Goal: Task Accomplishment & Management: Complete application form

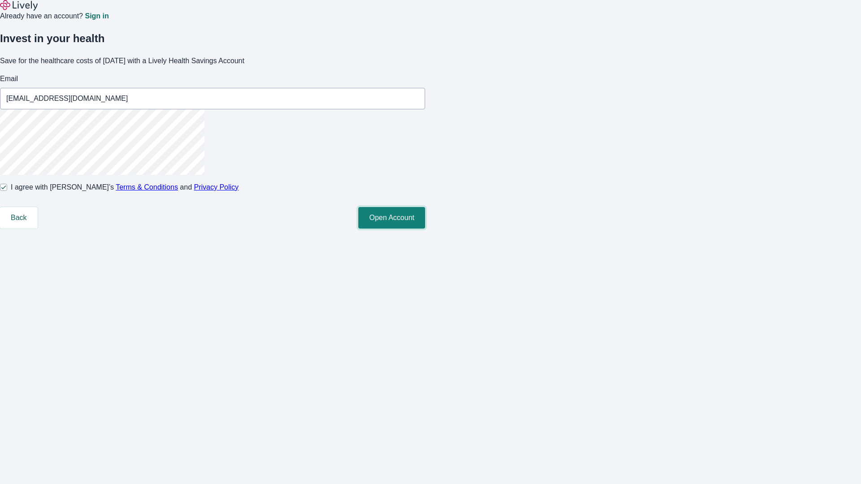
click at [425, 229] on button "Open Account" at bounding box center [391, 218] width 67 height 22
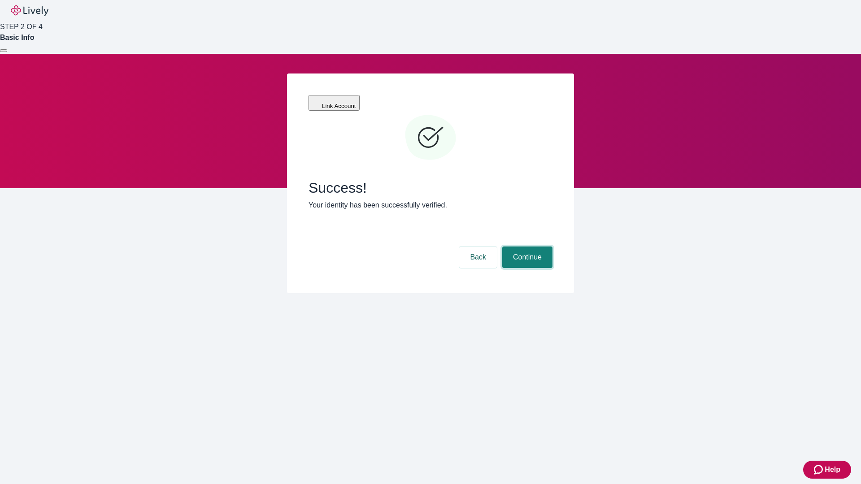
click at [526, 247] on button "Continue" at bounding box center [527, 258] width 50 height 22
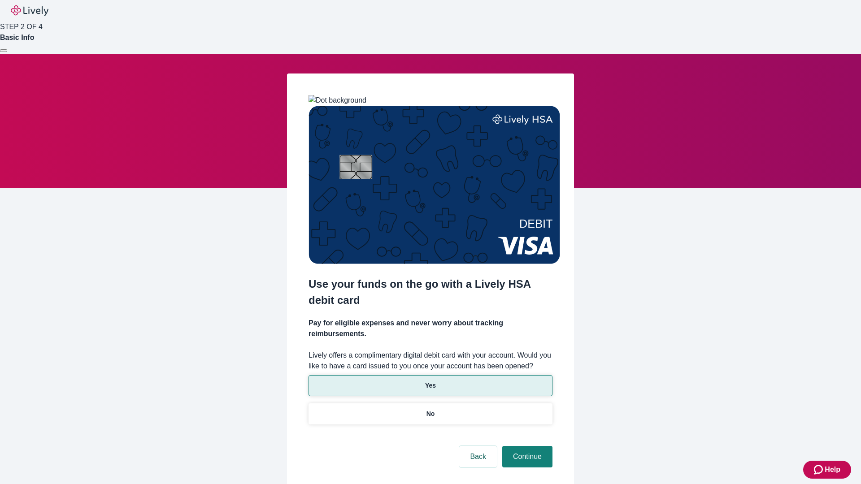
click at [430, 381] on p "Yes" at bounding box center [430, 385] width 11 height 9
click at [526, 446] on button "Continue" at bounding box center [527, 457] width 50 height 22
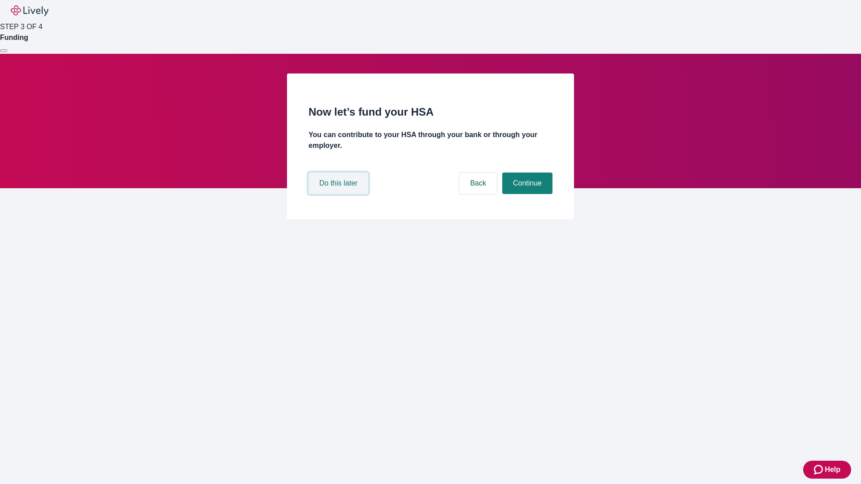
click at [339, 194] on button "Do this later" at bounding box center [338, 184] width 60 height 22
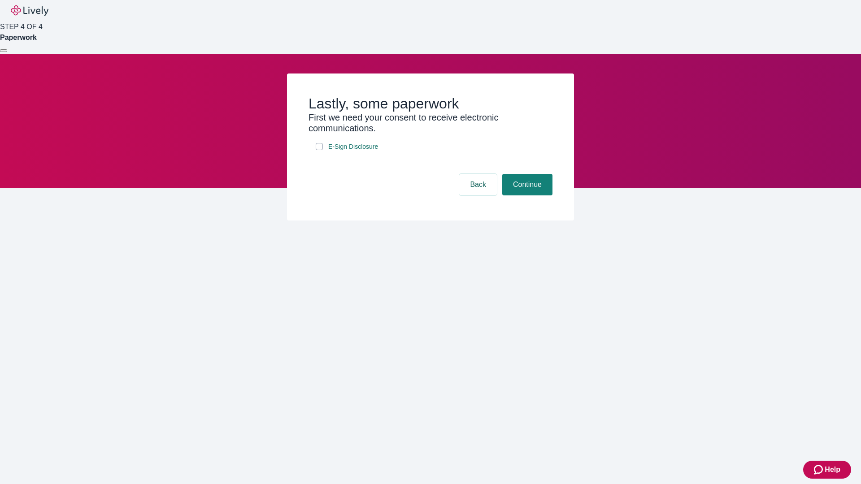
click at [319, 150] on input "E-Sign Disclosure" at bounding box center [319, 146] width 7 height 7
checkbox input "true"
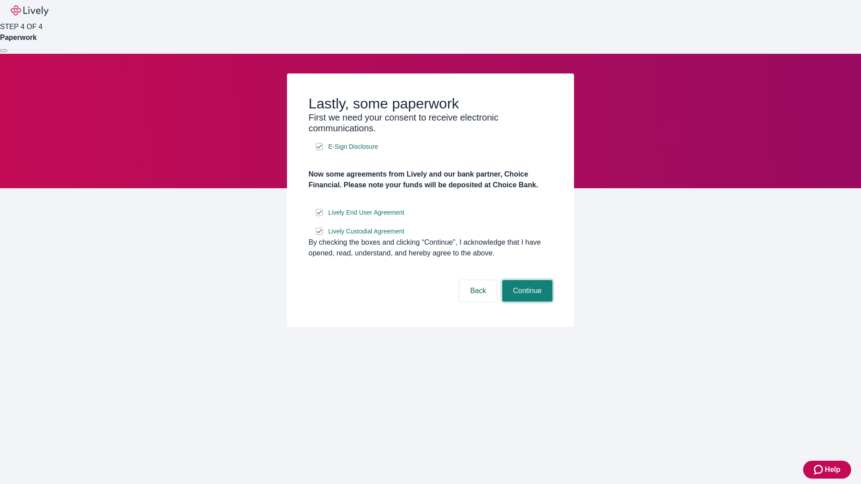
click at [526, 302] on button "Continue" at bounding box center [527, 291] width 50 height 22
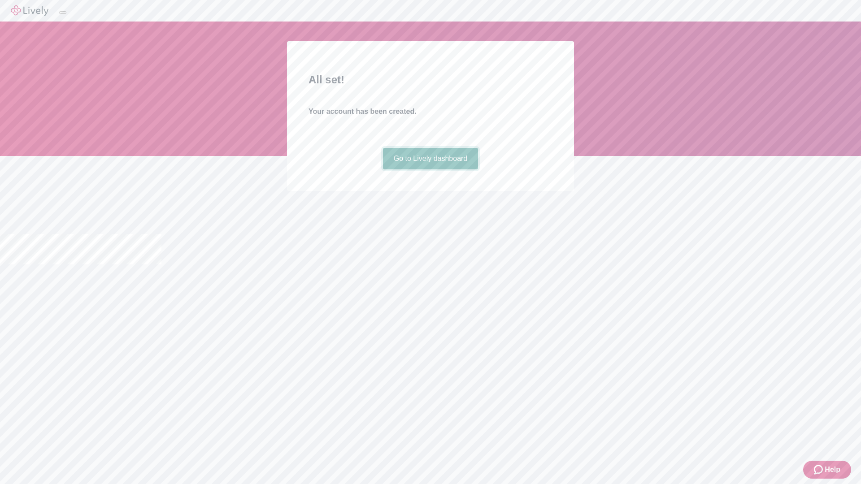
click at [430, 169] on link "Go to Lively dashboard" at bounding box center [430, 159] width 95 height 22
